Goal: Information Seeking & Learning: Learn about a topic

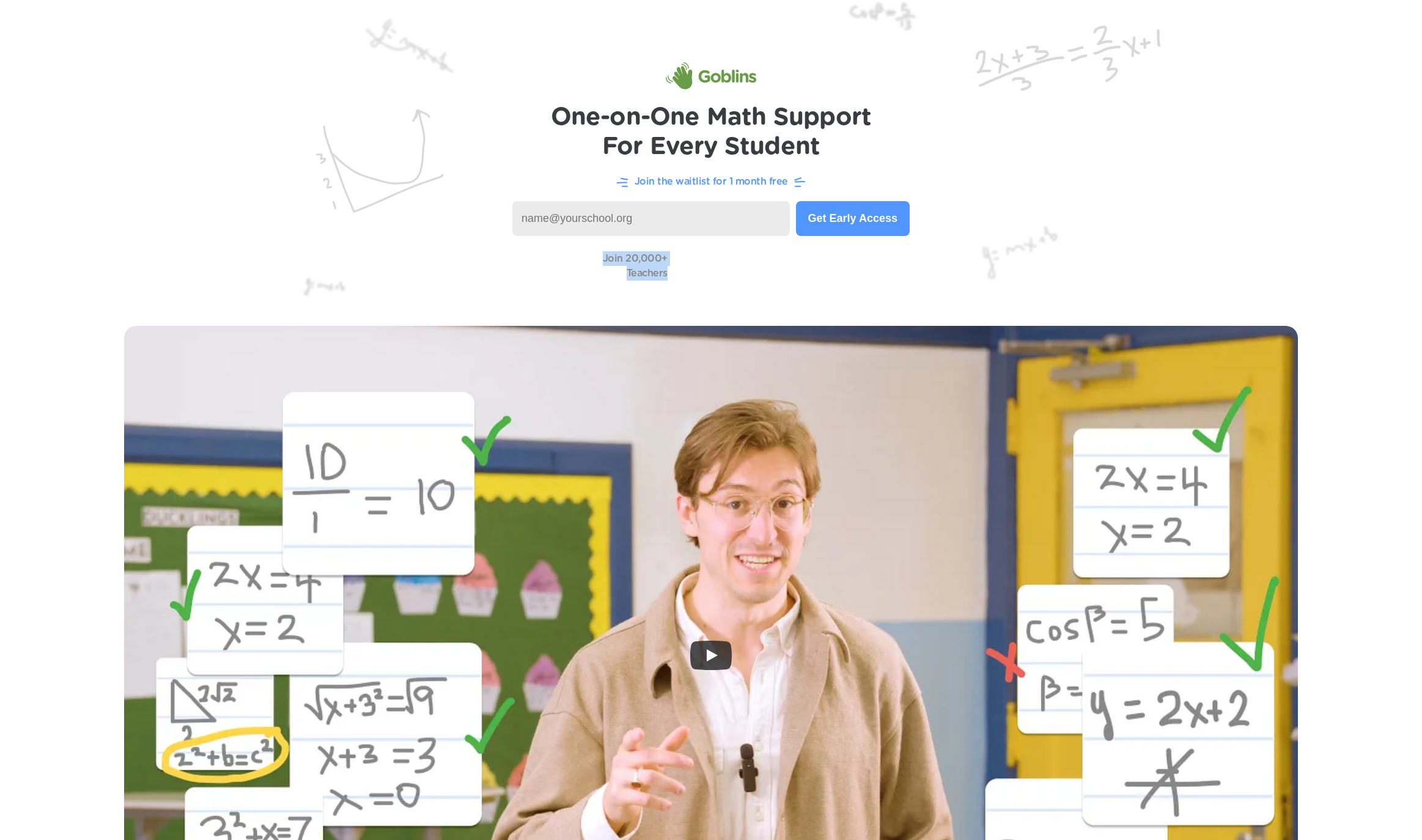
drag, startPoint x: 572, startPoint y: 263, endPoint x: 846, endPoint y: 312, distance: 278.3
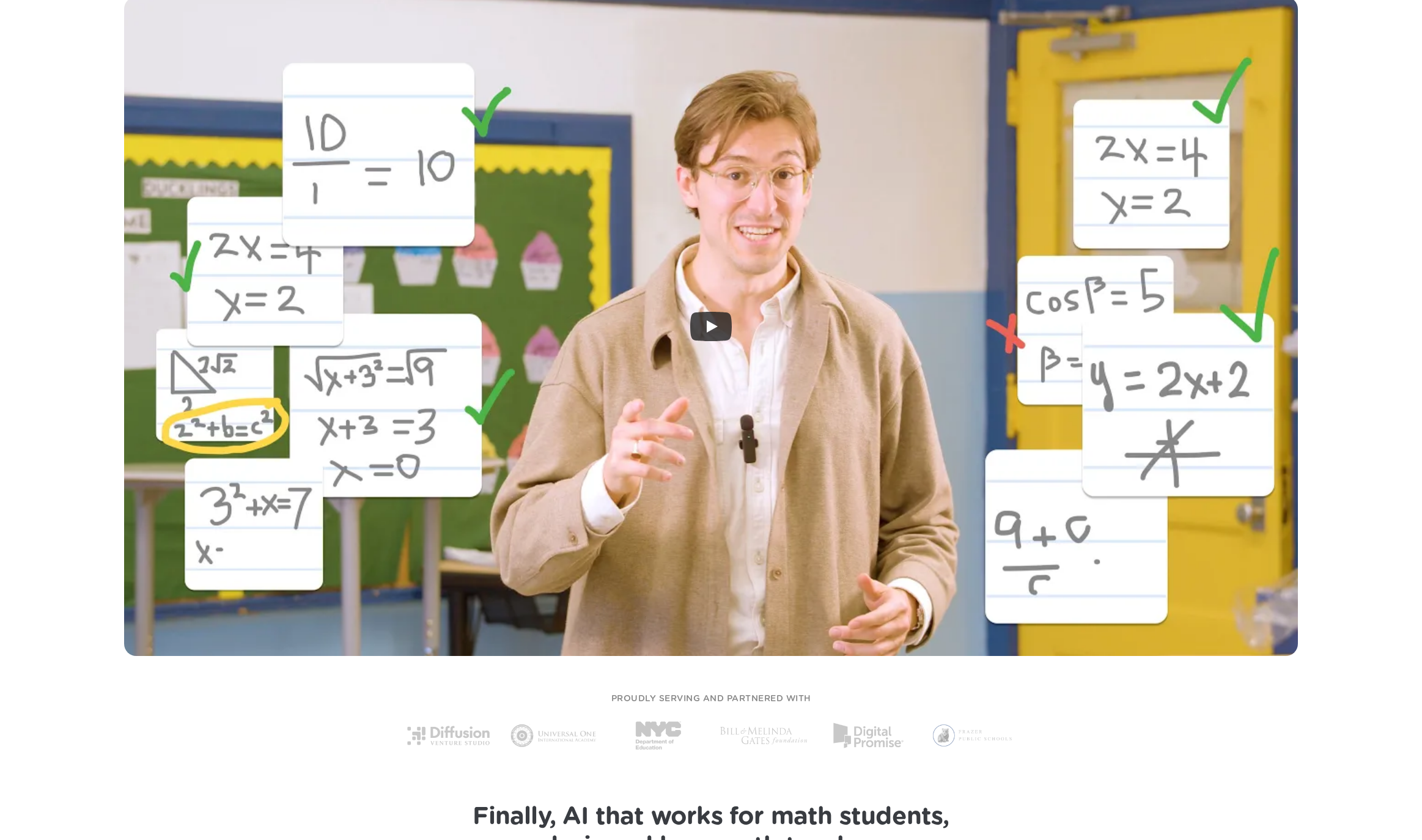
scroll to position [545, 0]
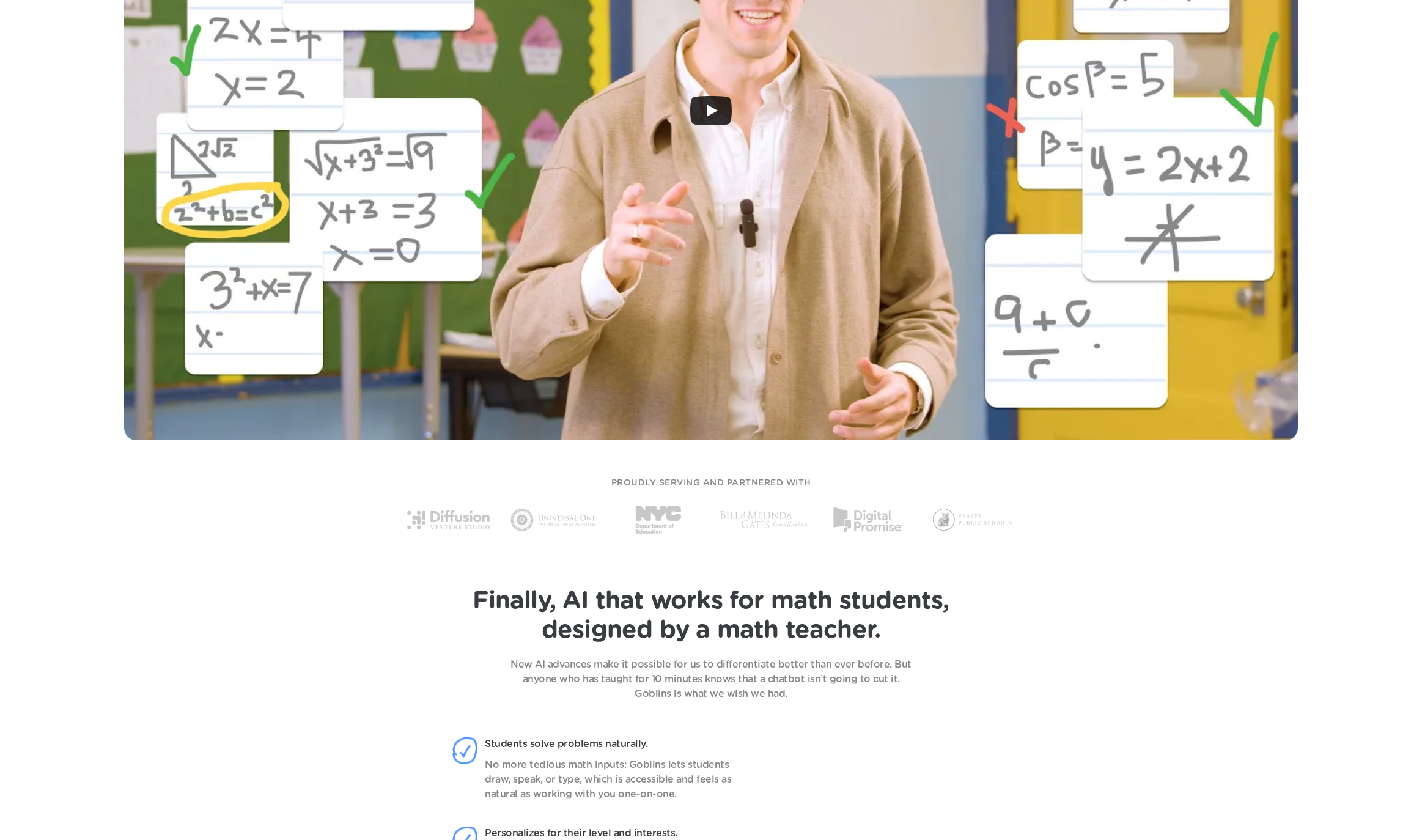
click at [658, 219] on div at bounding box center [711, 111] width 1174 height 659
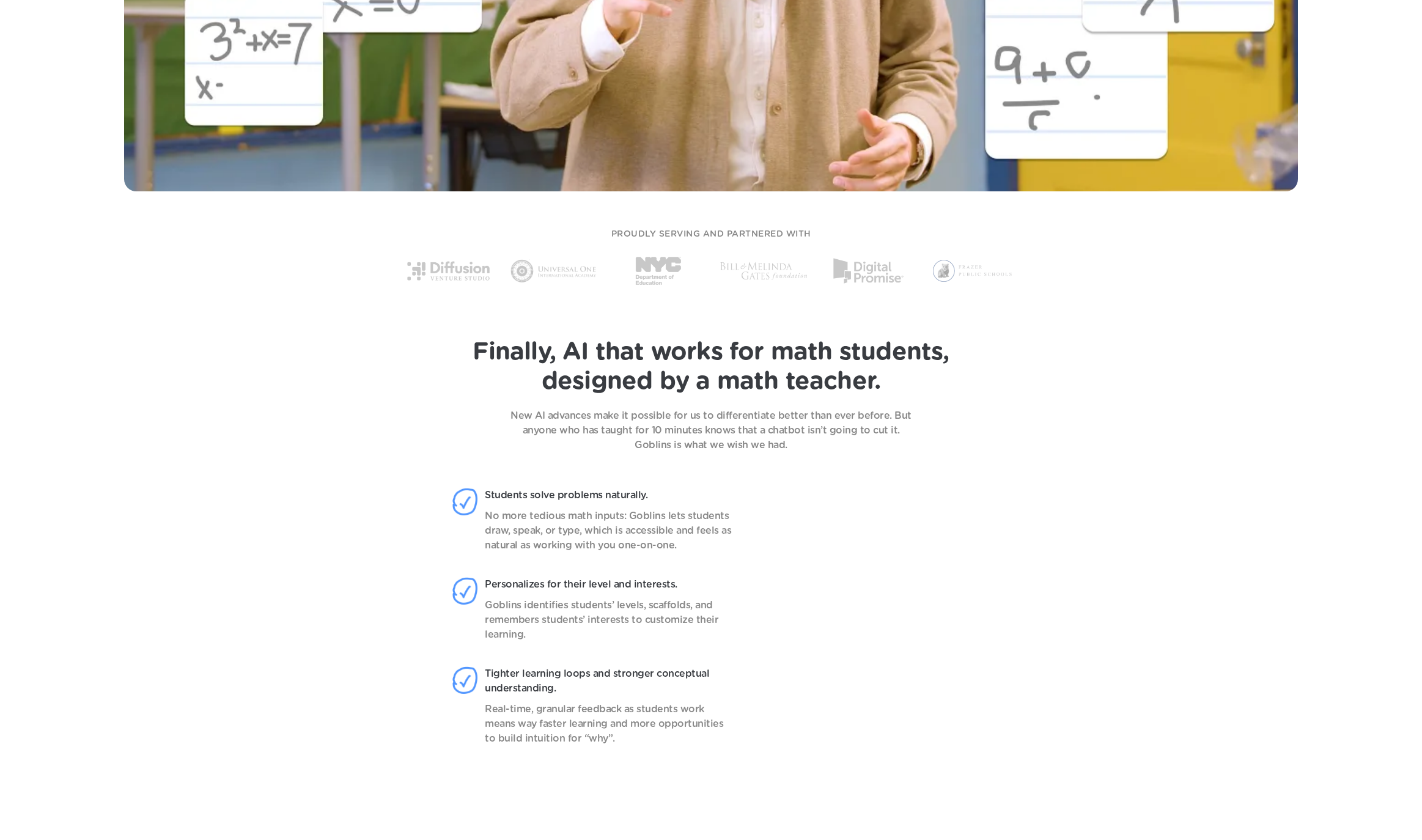
scroll to position [937, 0]
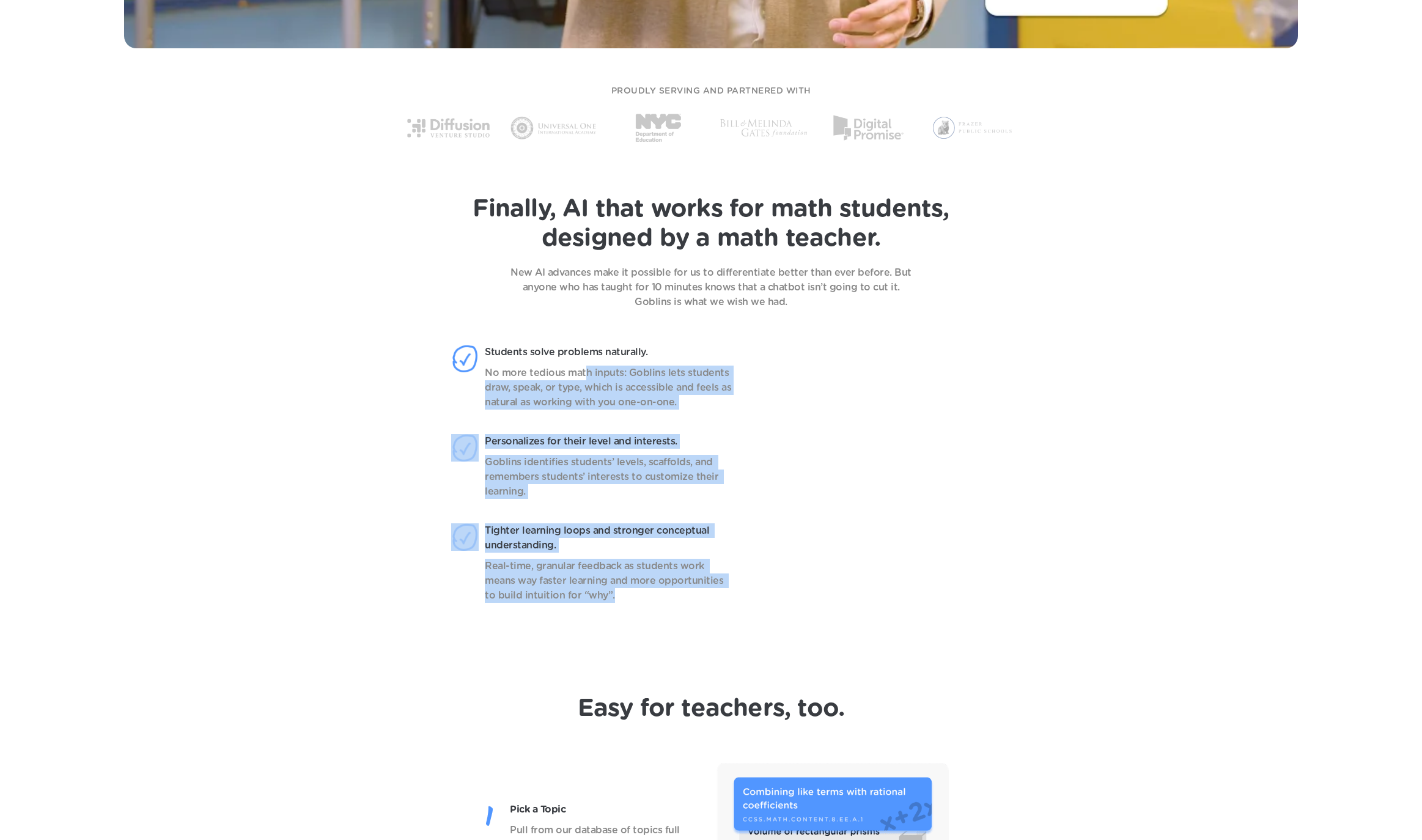
drag, startPoint x: 582, startPoint y: 367, endPoint x: 595, endPoint y: 594, distance: 227.4
click at [596, 595] on div "Students solve problems naturally. No more tedious math inputs: Goblins lets st…" at bounding box center [599, 486] width 295 height 282
click at [595, 594] on p "Real-time, granular feedback as students work means way faster learning and mor…" at bounding box center [610, 580] width 248 height 44
drag, startPoint x: 616, startPoint y: 594, endPoint x: 457, endPoint y: 352, distance: 289.6
click at [457, 352] on div "Students solve problems naturally. No more tedious math inputs: Goblins lets st…" at bounding box center [599, 486] width 295 height 282
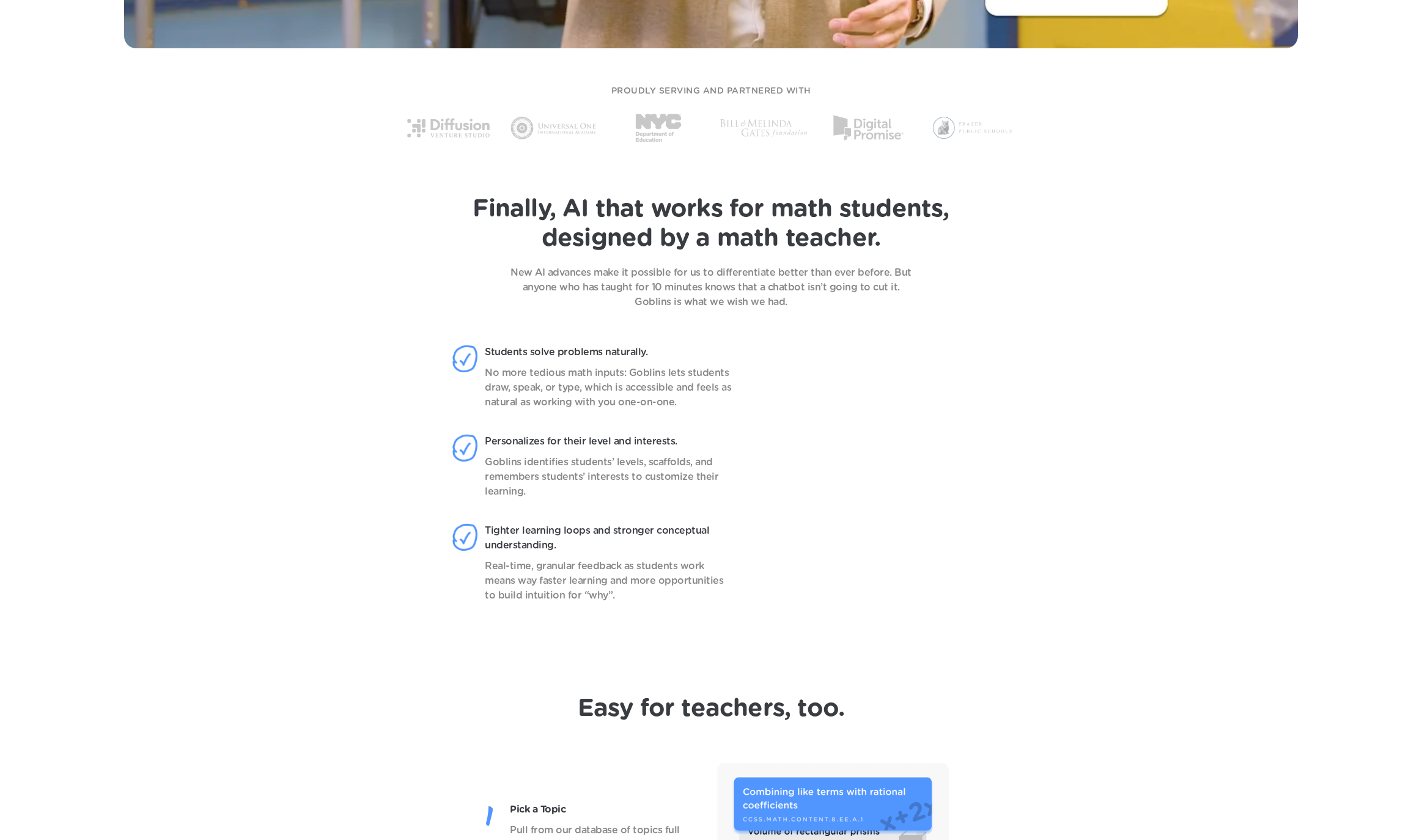
click at [427, 342] on header "Finally, AI that works for math students, designed by a math teacher. New AI ad…" at bounding box center [711, 416] width 1422 height 506
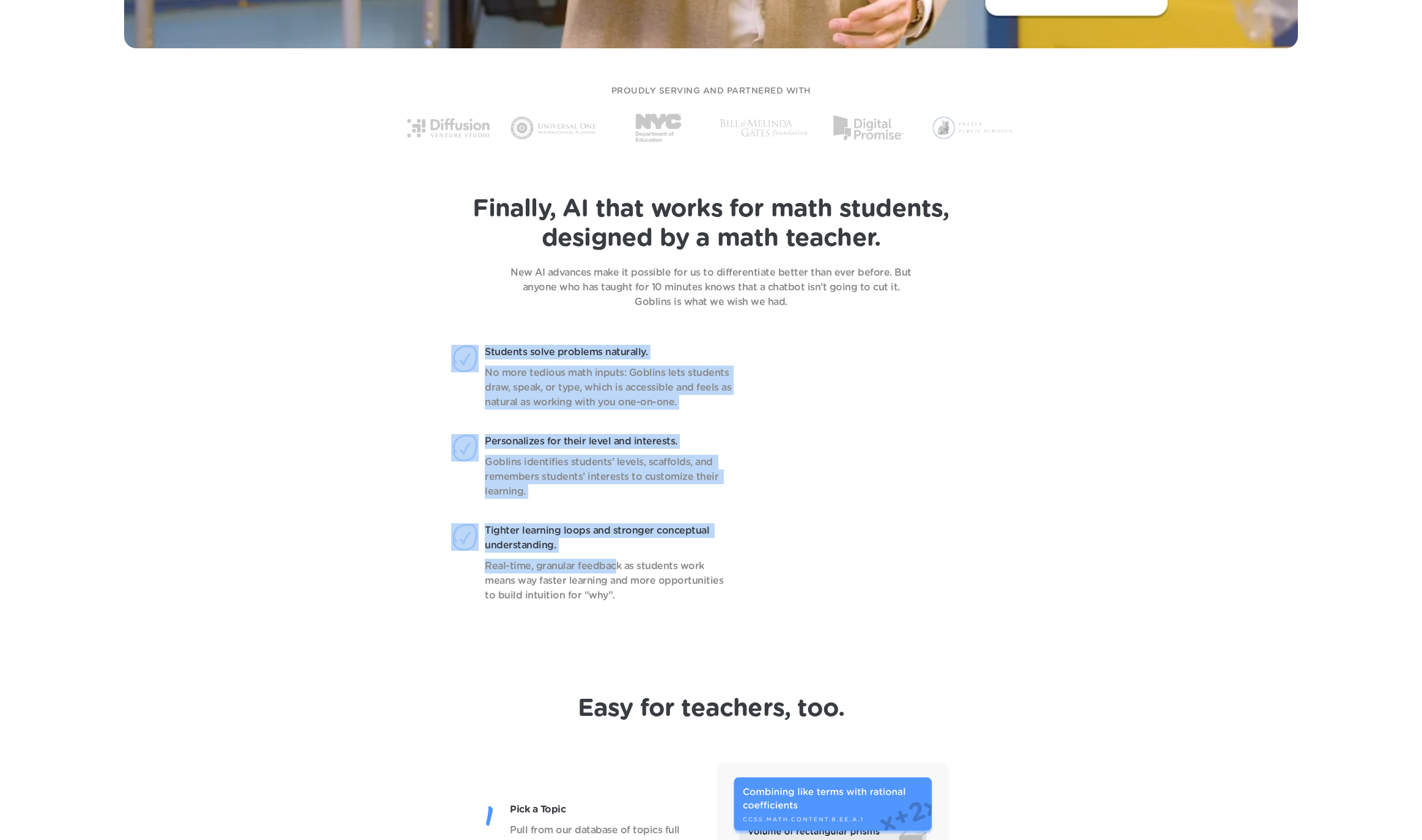
drag, startPoint x: 429, startPoint y: 340, endPoint x: 612, endPoint y: 569, distance: 293.1
click at [615, 570] on header "Finally, AI that works for math students, designed by a math teacher. New AI ad…" at bounding box center [711, 416] width 1422 height 506
click at [612, 569] on p "Real-time, granular feedback as students work means way faster learning and mor…" at bounding box center [610, 580] width 248 height 44
